Goal: Task Accomplishment & Management: Use online tool/utility

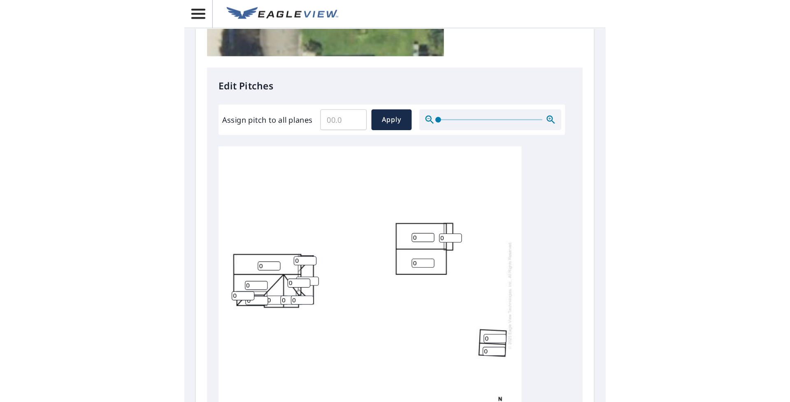
scroll to position [288, 0]
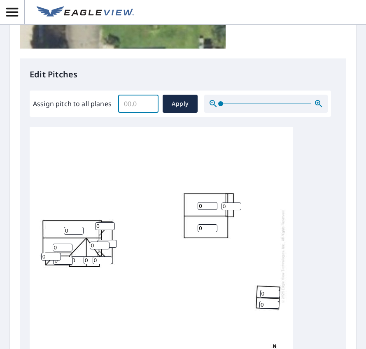
click at [132, 107] on input "Assign pitch to all planes" at bounding box center [138, 103] width 40 height 23
type input "10"
click at [173, 106] on span "Apply" at bounding box center [180, 104] width 22 height 10
type input "10"
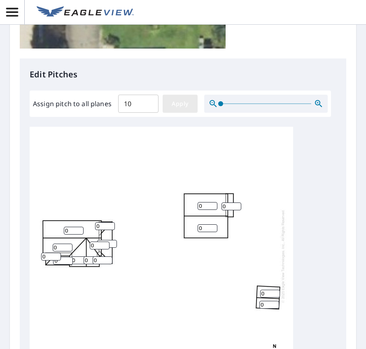
type input "10"
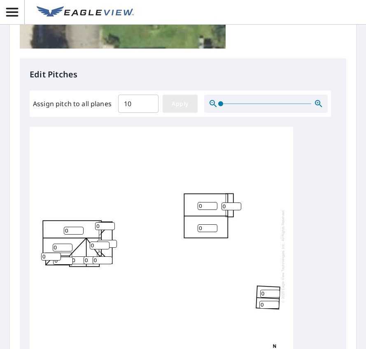
type input "10"
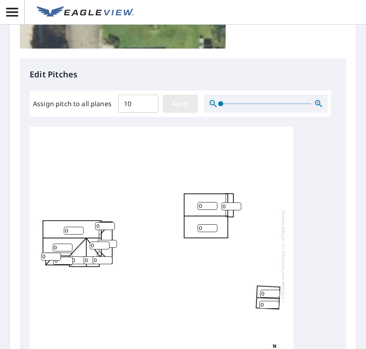
type input "10"
drag, startPoint x: 209, startPoint y: 230, endPoint x: 187, endPoint y: 229, distance: 22.6
click at [187, 229] on div "10 10 10 10 10 10 10 10 10 10 10 10 10 10 10" at bounding box center [161, 256] width 263 height 258
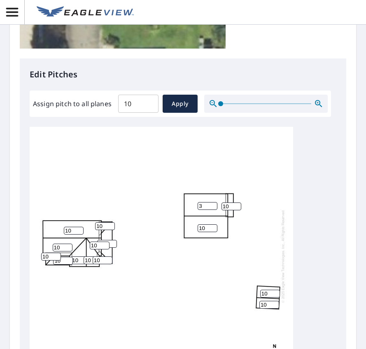
type input "3"
drag, startPoint x: 208, startPoint y: 251, endPoint x: 186, endPoint y: 251, distance: 21.8
click at [186, 251] on div "10 3 10 10 10 10 10 10 10 10 10 10 10 10 10" at bounding box center [161, 256] width 263 height 258
type input "3"
drag, startPoint x: 229, startPoint y: 230, endPoint x: 216, endPoint y: 230, distance: 12.3
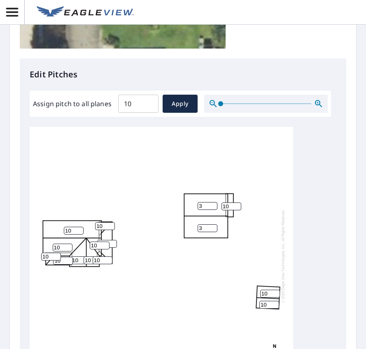
click at [216, 230] on div "10 3 3 10 10 10 10 10 10 10 10 10 10 10 10" at bounding box center [161, 256] width 263 height 258
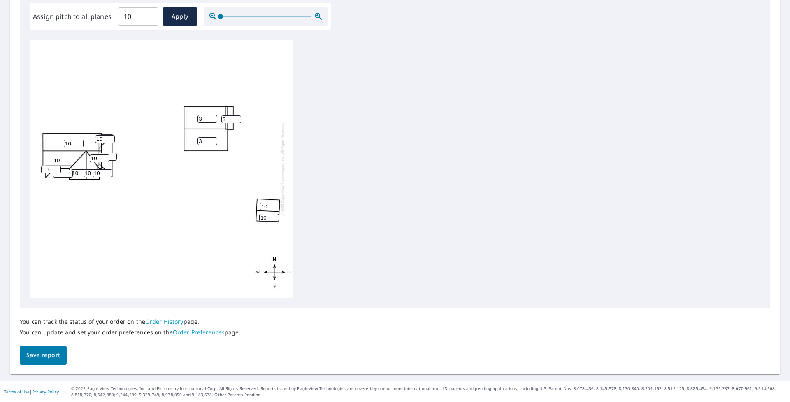
scroll to position [250, 0]
type input "3"
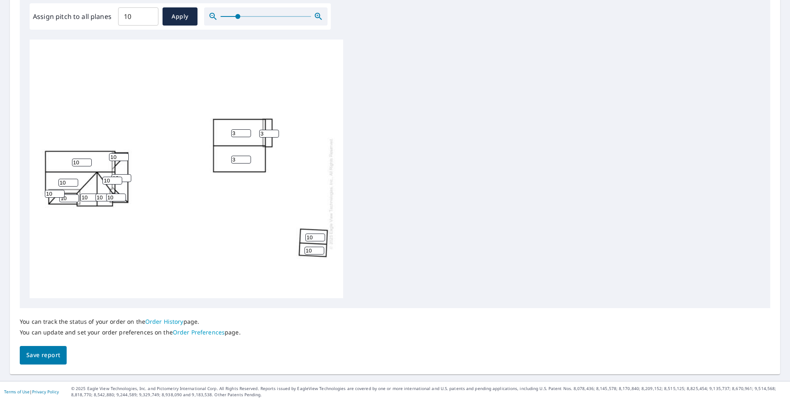
click at [237, 16] on span at bounding box center [266, 16] width 91 height 1
click at [272, 16] on div at bounding box center [265, 16] width 123 height 18
click at [281, 16] on div at bounding box center [265, 16] width 123 height 18
click at [275, 16] on div at bounding box center [265, 16] width 123 height 18
click at [316, 14] on icon "button" at bounding box center [318, 17] width 10 height 10
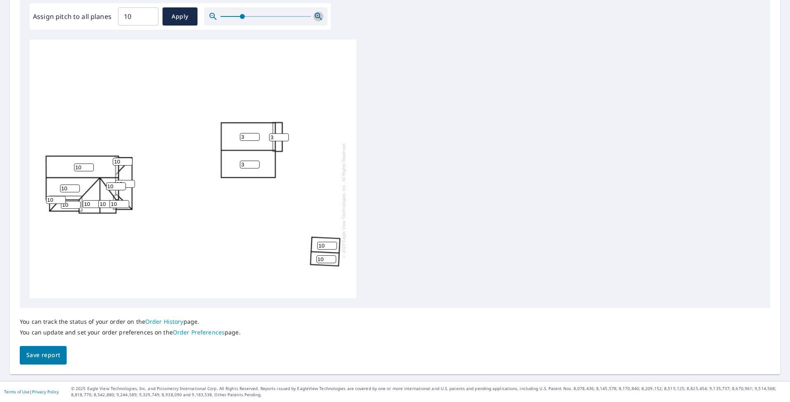
click at [316, 14] on icon "button" at bounding box center [318, 17] width 10 height 10
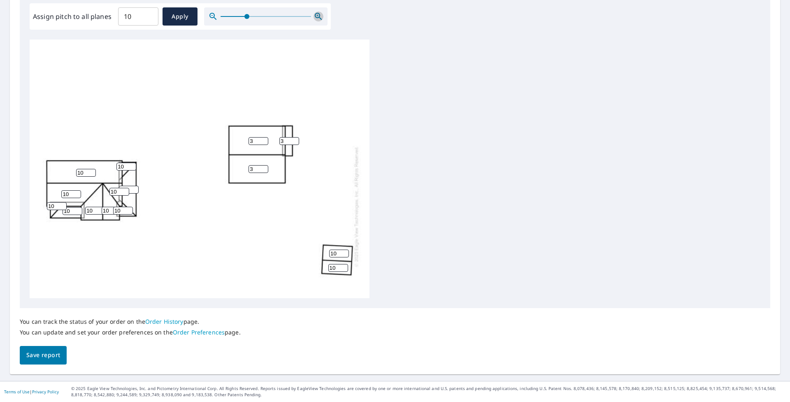
click at [316, 14] on icon "button" at bounding box center [318, 17] width 10 height 10
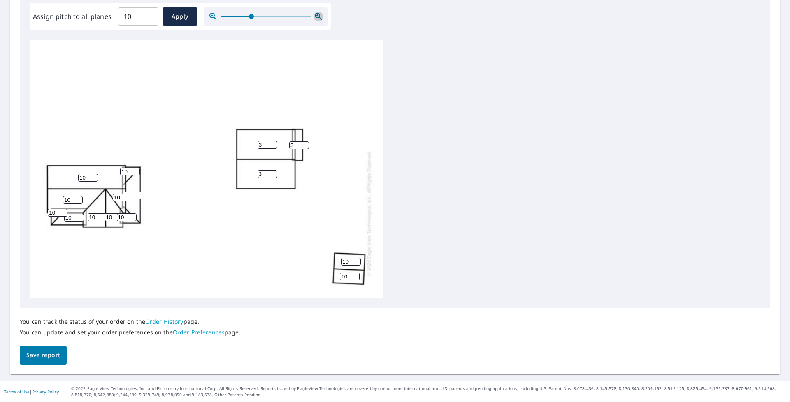
click at [316, 14] on icon "button" at bounding box center [318, 17] width 10 height 10
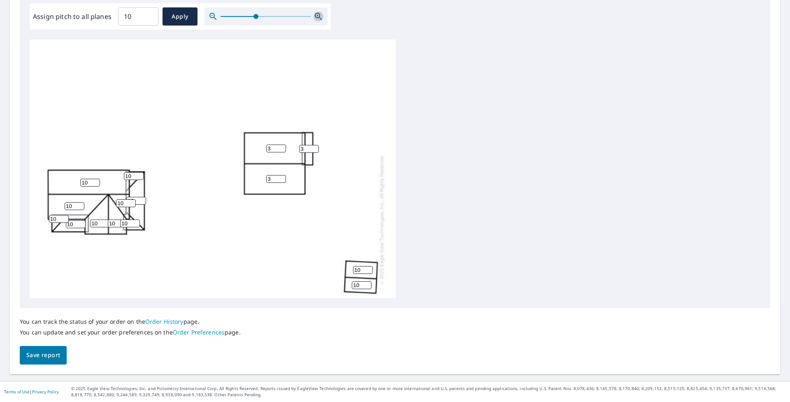
click at [316, 14] on icon "button" at bounding box center [318, 17] width 10 height 10
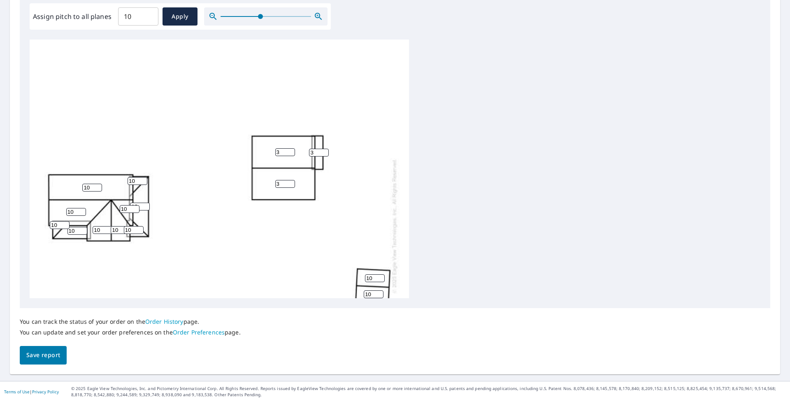
drag, startPoint x: 376, startPoint y: 276, endPoint x: 345, endPoint y: 276, distance: 30.9
click at [345, 276] on div "10 3 3 10 10 10 10 10 10 10 3 10 10 10 10" at bounding box center [219, 225] width 379 height 372
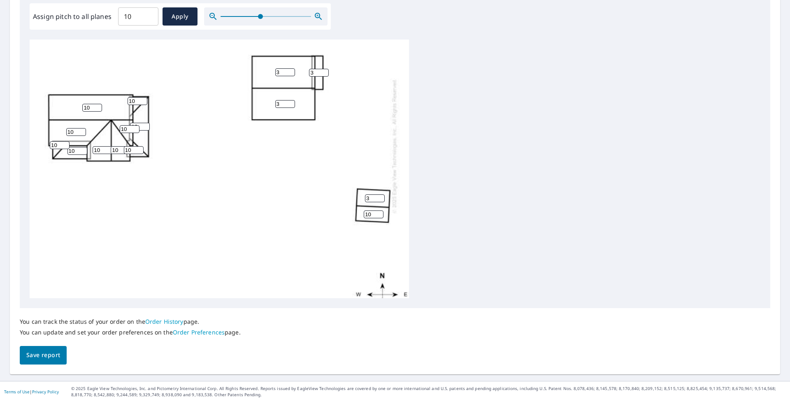
scroll to position [82, 0]
type input "3"
drag, startPoint x: 374, startPoint y: 212, endPoint x: 357, endPoint y: 212, distance: 16.5
click at [357, 212] on div "10 3 3 10 10 10 3 10 10 10 3 10 10 10 10" at bounding box center [219, 143] width 379 height 372
type input "3"
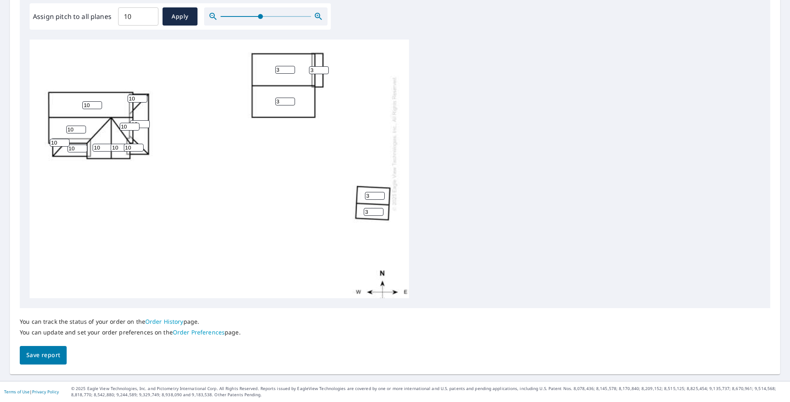
drag, startPoint x: 77, startPoint y: 148, endPoint x: 69, endPoint y: 149, distance: 8.3
click at [69, 149] on input "10" at bounding box center [77, 148] width 20 height 8
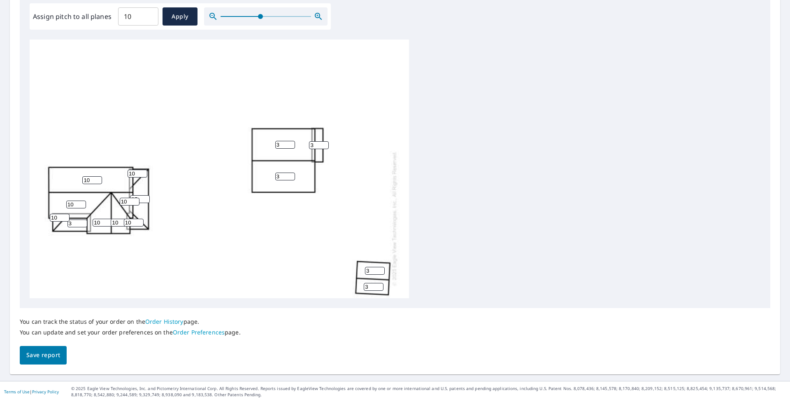
scroll to position [0, 0]
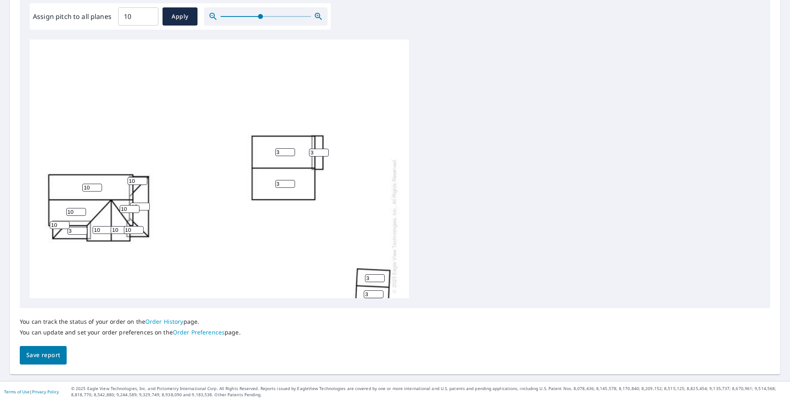
type input "3"
click at [317, 14] on icon "button" at bounding box center [318, 17] width 10 height 10
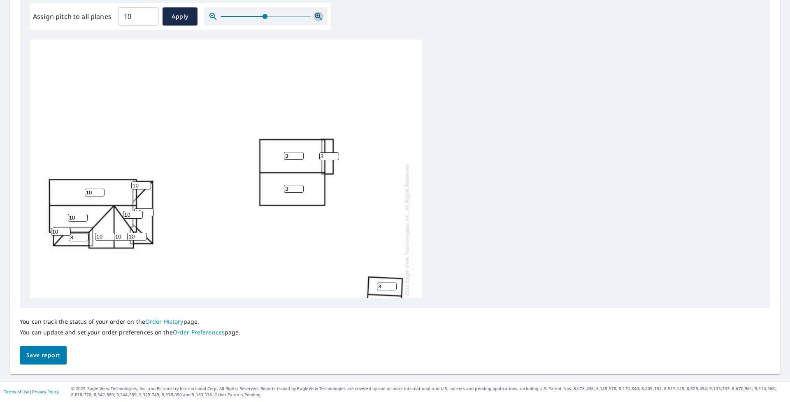
click at [317, 14] on icon "button" at bounding box center [318, 17] width 10 height 10
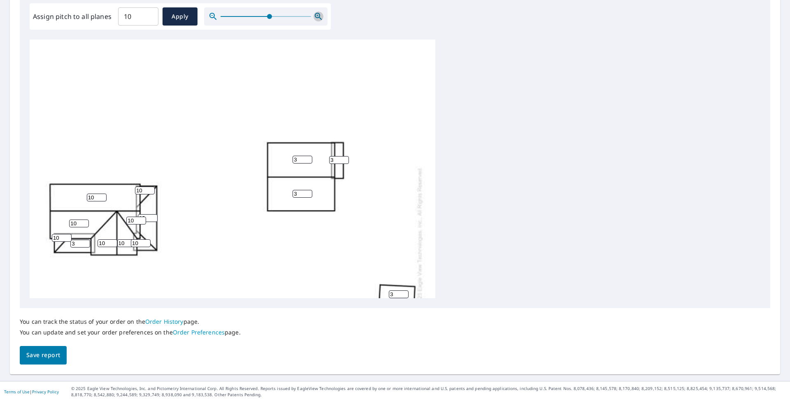
click at [317, 14] on icon "button" at bounding box center [318, 17] width 10 height 10
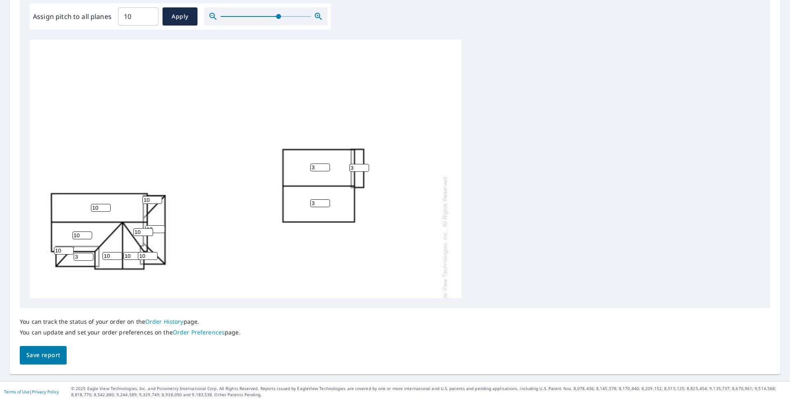
click at [317, 14] on icon "button" at bounding box center [318, 17] width 10 height 10
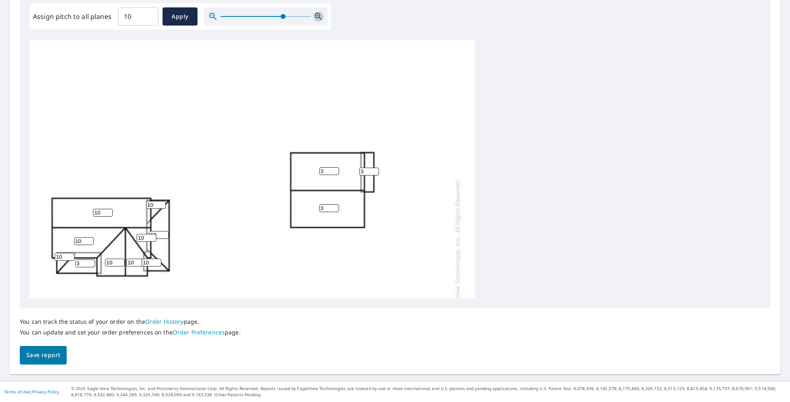
click at [317, 14] on icon "button" at bounding box center [318, 17] width 10 height 10
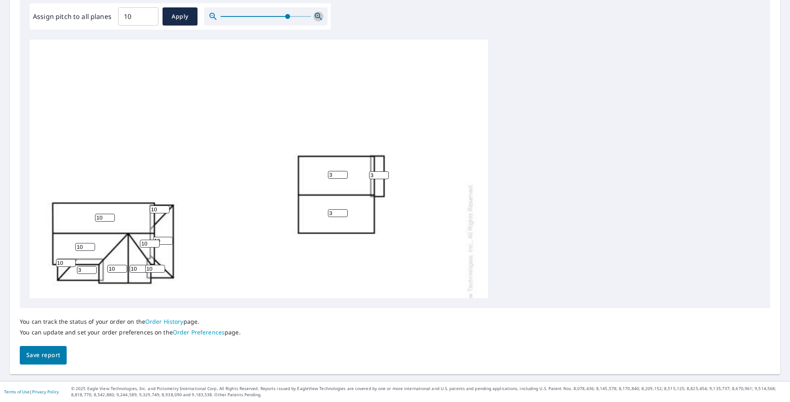
click at [317, 14] on icon "button" at bounding box center [318, 17] width 10 height 10
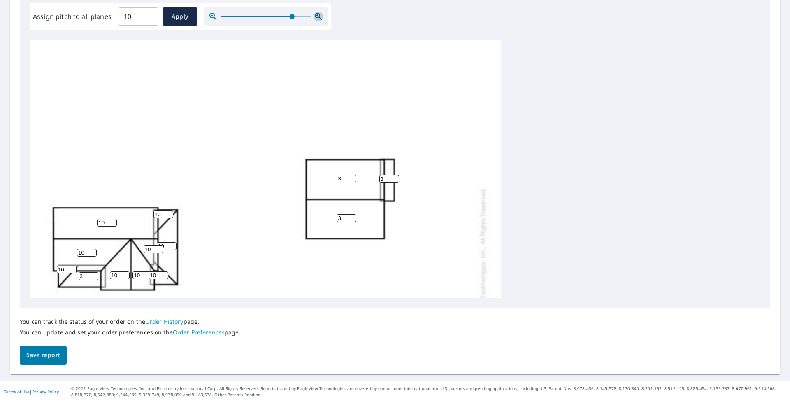
click at [317, 14] on icon "button" at bounding box center [318, 17] width 10 height 10
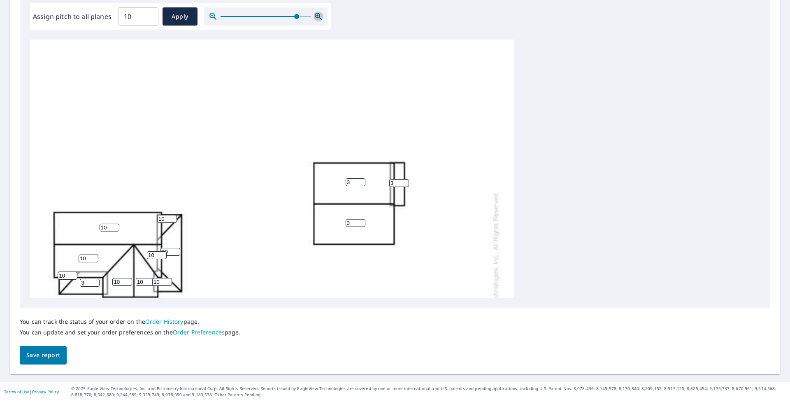
click at [317, 14] on icon "button" at bounding box center [318, 17] width 10 height 10
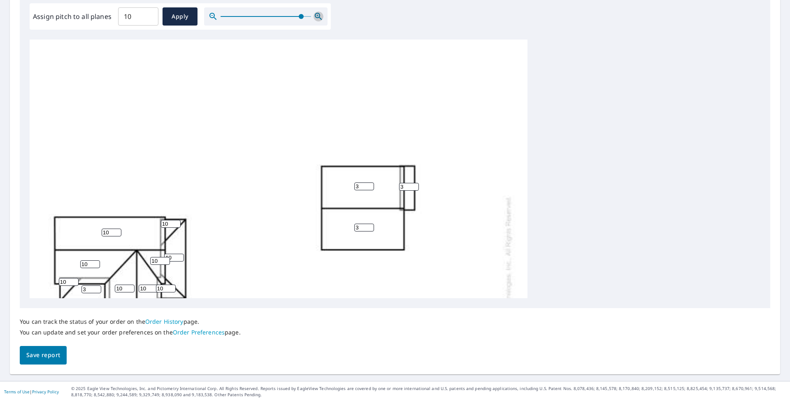
click at [317, 14] on icon "button" at bounding box center [317, 15] width 2 height 2
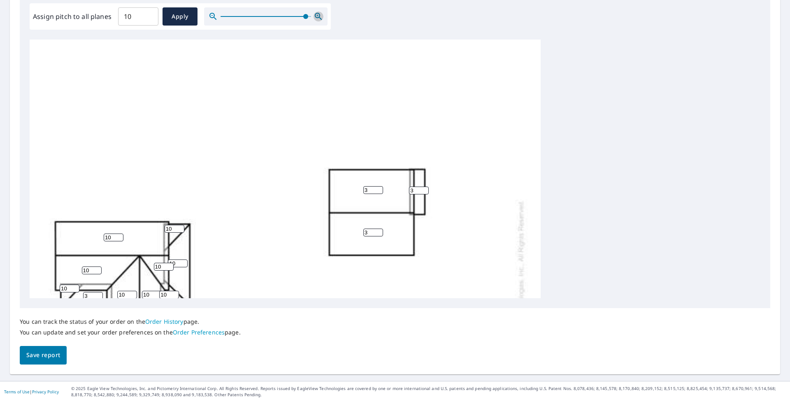
click at [317, 14] on icon "button" at bounding box center [317, 15] width 2 height 2
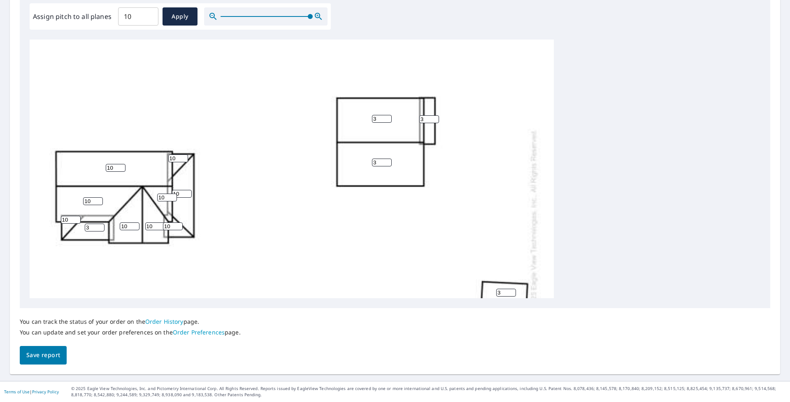
scroll to position [123, 0]
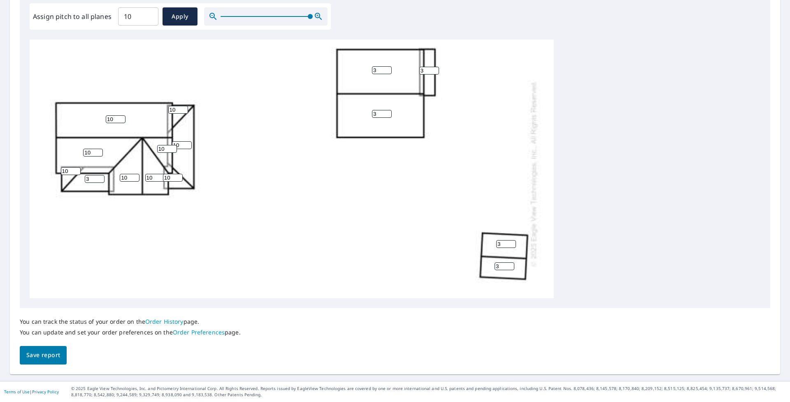
click at [315, 16] on icon "button" at bounding box center [318, 17] width 10 height 10
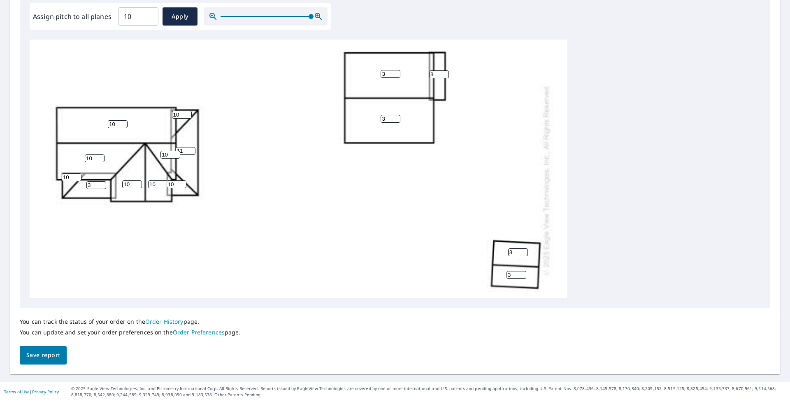
click at [189, 149] on input "11" at bounding box center [186, 151] width 20 height 8
drag, startPoint x: 186, startPoint y: 150, endPoint x: 168, endPoint y: 151, distance: 17.7
click at [168, 151] on div "10 3 3 10 11 10 3 10 3 3 3 10 10 10 10" at bounding box center [298, 179] width 537 height 527
type input "3"
drag, startPoint x: 181, startPoint y: 115, endPoint x: 171, endPoint y: 115, distance: 10.3
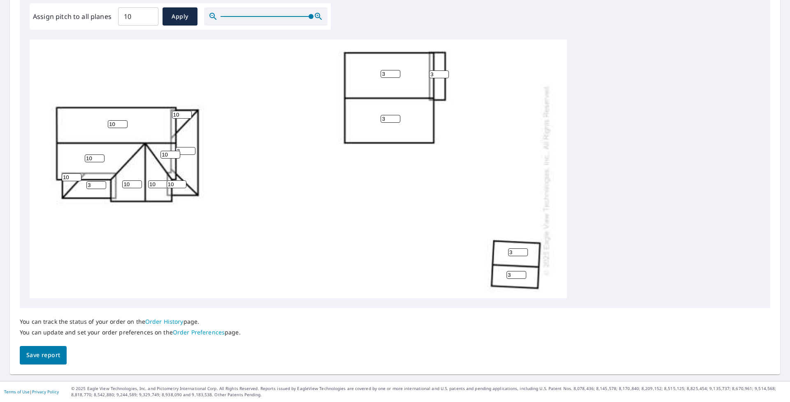
click at [171, 115] on div "10 3 3 10 3 10 3 10 3 3 3 10 10 10 10" at bounding box center [298, 179] width 537 height 527
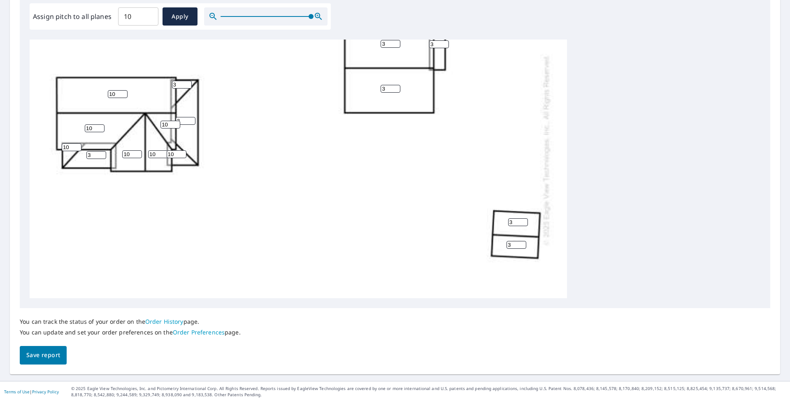
scroll to position [165, 0]
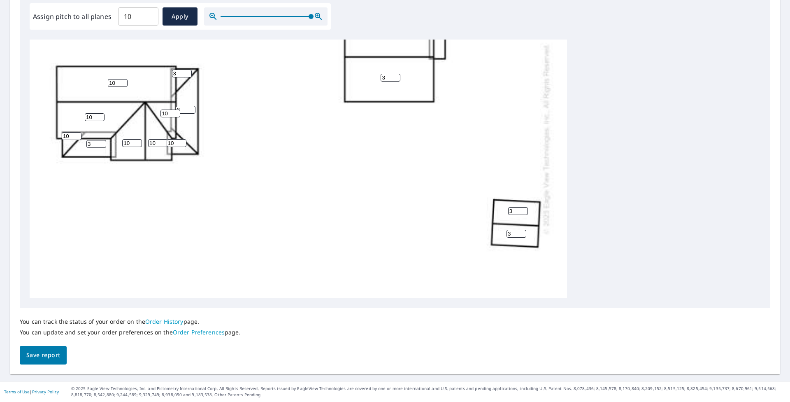
type input "3"
click at [177, 143] on input "10" at bounding box center [177, 143] width 20 height 8
drag, startPoint x: 177, startPoint y: 143, endPoint x: 166, endPoint y: 143, distance: 11.1
click at [167, 143] on input "10" at bounding box center [177, 143] width 20 height 8
type input "3"
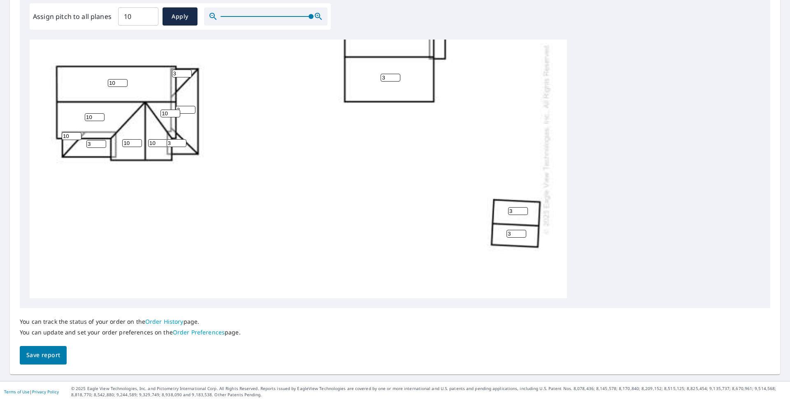
drag, startPoint x: 70, startPoint y: 135, endPoint x: 62, endPoint y: 137, distance: 8.4
click at [62, 137] on input "10" at bounding box center [72, 136] width 20 height 8
type input "3"
click at [182, 16] on span "Apply" at bounding box center [180, 17] width 22 height 10
type input "10"
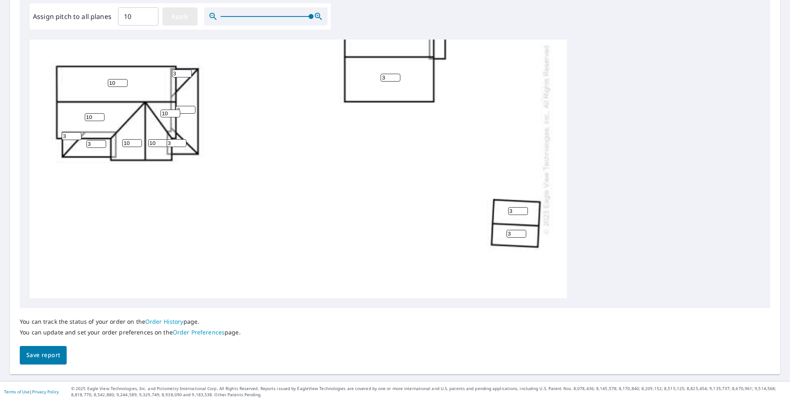
type input "10"
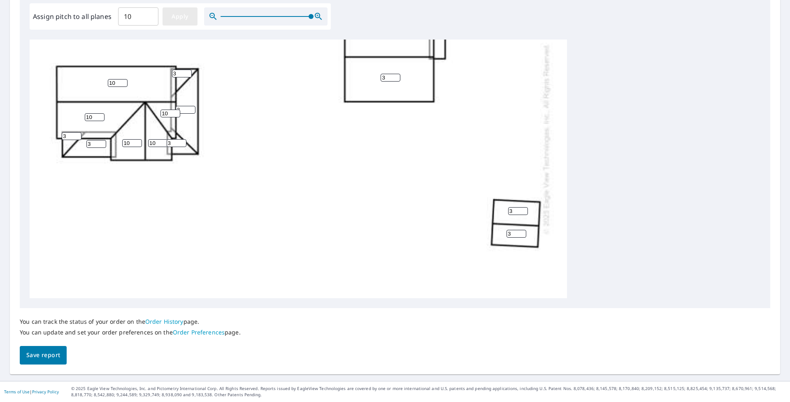
type input "10"
drag, startPoint x: 181, startPoint y: 73, endPoint x: 167, endPoint y: 73, distance: 14.4
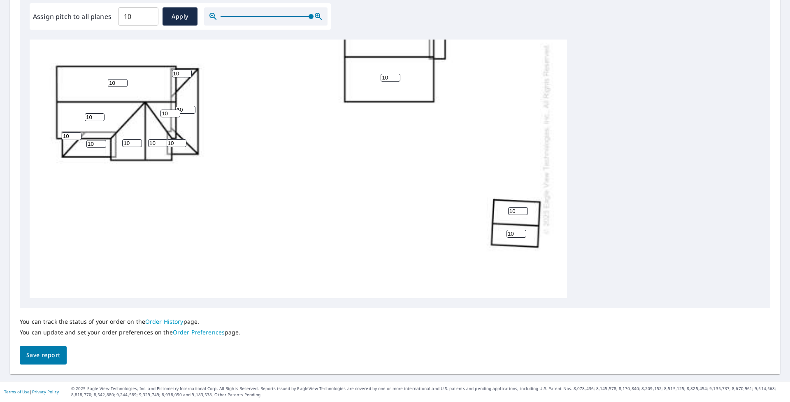
click at [167, 73] on div "10 10 10 10 10 10 10 10 10 10 10 10 10 10 10" at bounding box center [298, 138] width 537 height 527
click at [180, 17] on span "Apply" at bounding box center [180, 17] width 22 height 10
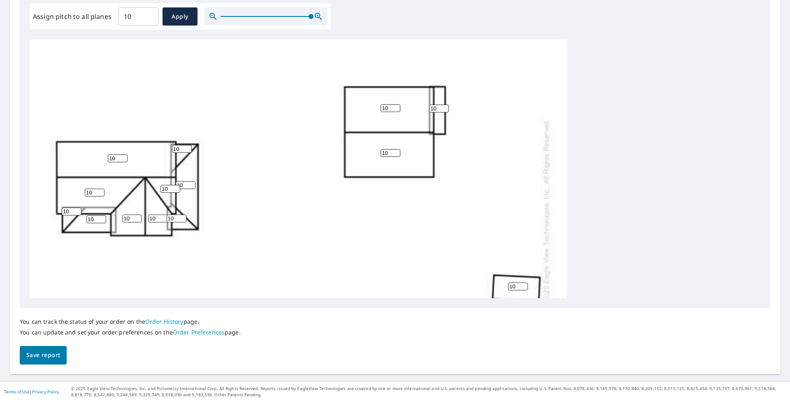
scroll to position [82, 0]
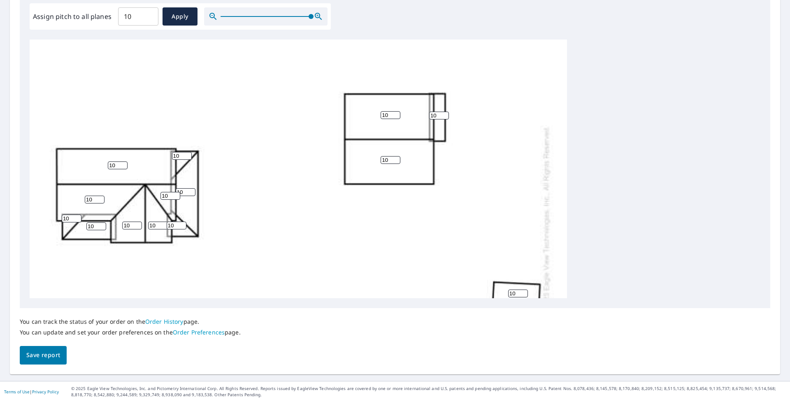
drag, startPoint x: 181, startPoint y: 153, endPoint x: 167, endPoint y: 154, distance: 14.8
click at [167, 154] on div "10 10 10 10 10 10 10 10 10 10 10 10 10 10 10" at bounding box center [298, 220] width 537 height 527
type input "3"
click at [184, 190] on input "11" at bounding box center [186, 192] width 20 height 8
drag, startPoint x: 184, startPoint y: 190, endPoint x: 166, endPoint y: 190, distance: 18.1
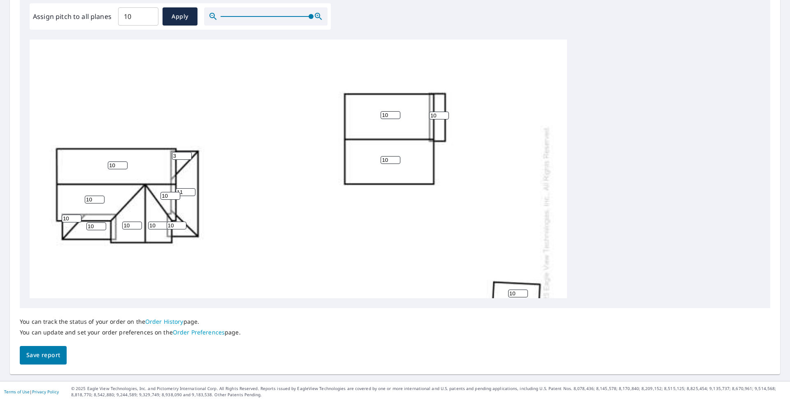
click at [166, 190] on div "10 10 10 10 11 10 10 10 10 10 10 10 10 3 10" at bounding box center [298, 220] width 537 height 527
type input "3"
drag, startPoint x: 178, startPoint y: 222, endPoint x: 162, endPoint y: 225, distance: 15.8
click at [162, 225] on div "10 10 10 10 3 10 10 10 10 10 10 10 10 3 10" at bounding box center [298, 220] width 537 height 527
type input "3"
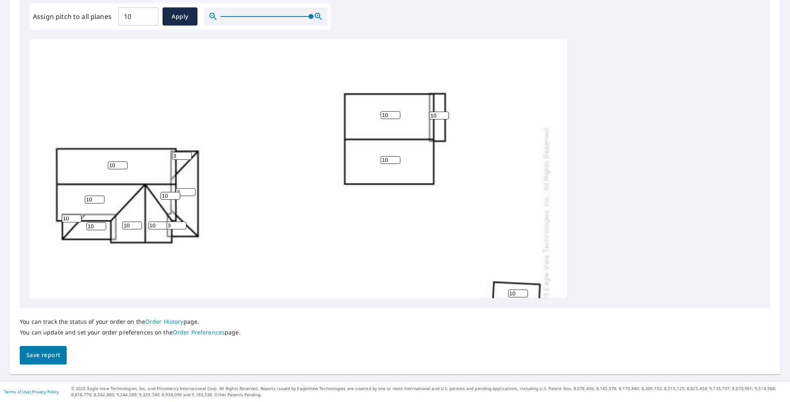
drag, startPoint x: 95, startPoint y: 226, endPoint x: 86, endPoint y: 227, distance: 10.0
click at [86, 227] on div "10 10 10 10 3 10 10 10 10 10 10 10 3 3 10" at bounding box center [298, 220] width 537 height 527
type input "3"
drag, startPoint x: 72, startPoint y: 216, endPoint x: 64, endPoint y: 217, distance: 8.3
click at [64, 217] on input "10" at bounding box center [72, 218] width 20 height 8
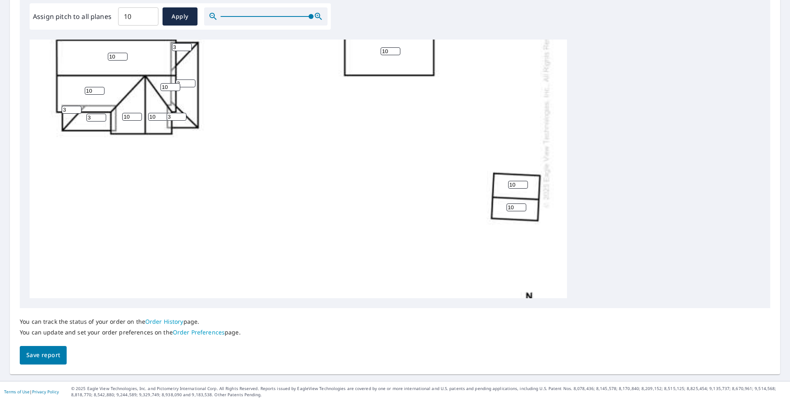
scroll to position [206, 0]
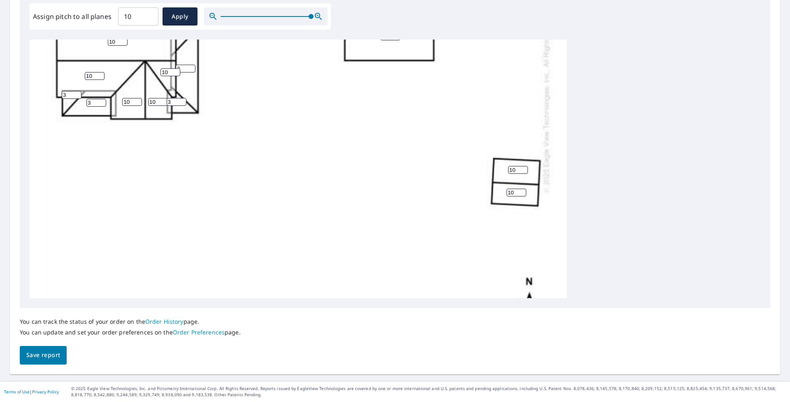
type input "3"
click at [50, 348] on span "Save report" at bounding box center [43, 355] width 34 height 10
